Goal: Check status: Check status

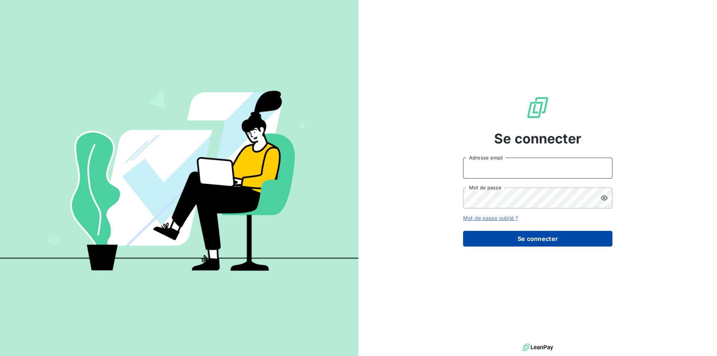
type input "[EMAIL_ADDRESS][DOMAIN_NAME]"
click at [505, 238] on button "Se connecter" at bounding box center [537, 239] width 149 height 16
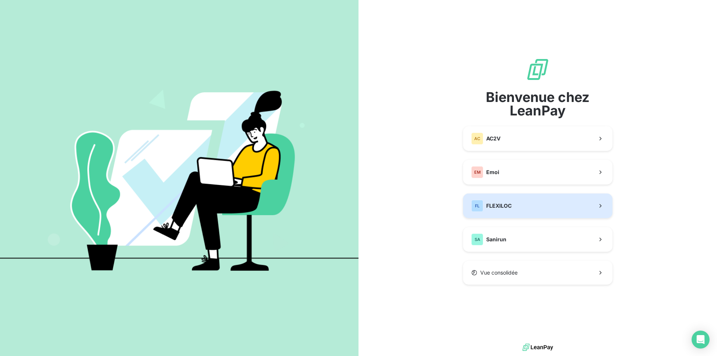
click at [520, 209] on button "FL FLEXILOC" at bounding box center [537, 205] width 149 height 25
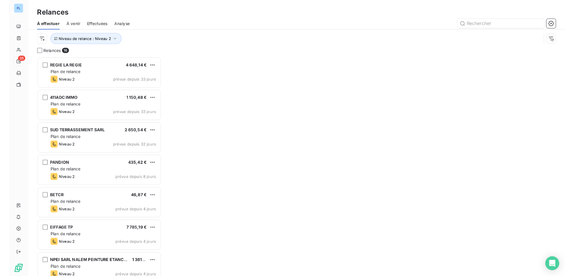
scroll to position [277, 155]
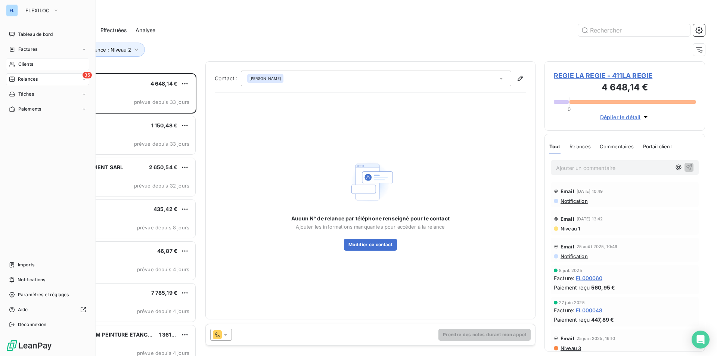
click at [27, 68] on div "Clients" at bounding box center [47, 64] width 83 height 12
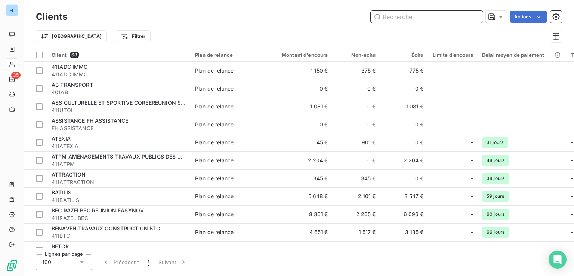
drag, startPoint x: 388, startPoint y: 17, endPoint x: 392, endPoint y: 14, distance: 5.1
click at [389, 16] on input "text" at bounding box center [426, 17] width 112 height 12
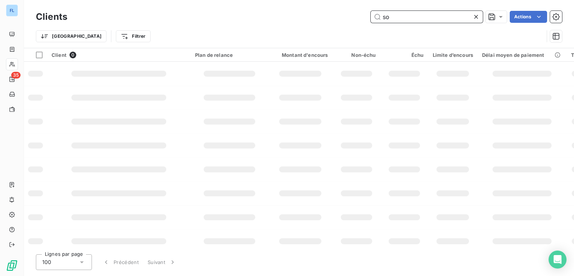
type input "s"
